Goal: Task Accomplishment & Management: Manage account settings

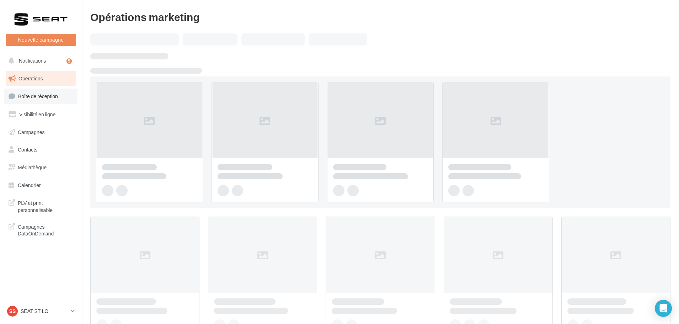
click at [49, 98] on span "Boîte de réception" at bounding box center [38, 96] width 40 height 6
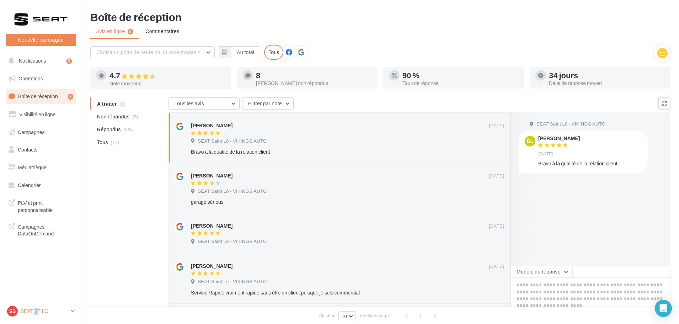
click at [34, 312] on p "SEAT ST LO" at bounding box center [44, 310] width 47 height 7
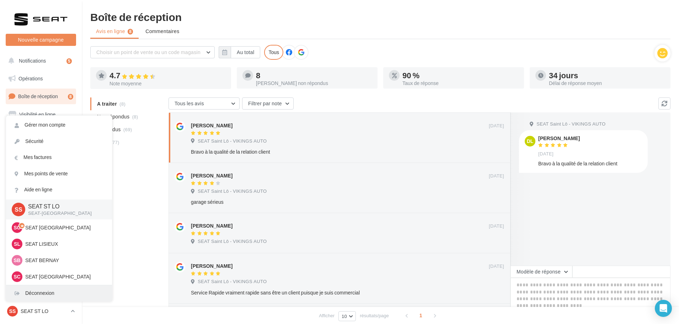
click at [39, 295] on div "Déconnexion" at bounding box center [59, 293] width 106 height 16
